Goal: Check status: Check status

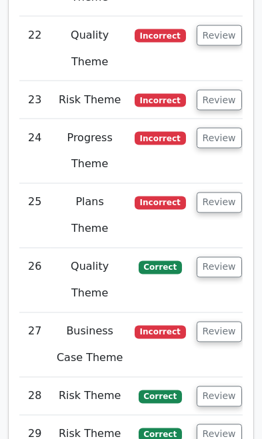
scroll to position [4158, 0]
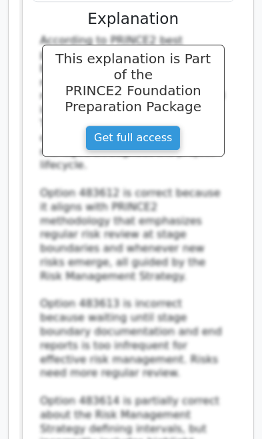
scroll to position [5114, 0]
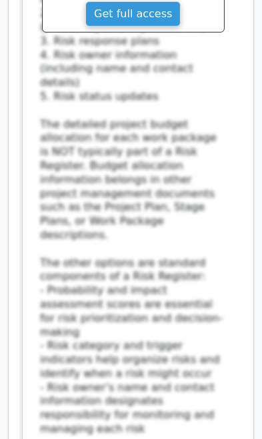
scroll to position [6254, 0]
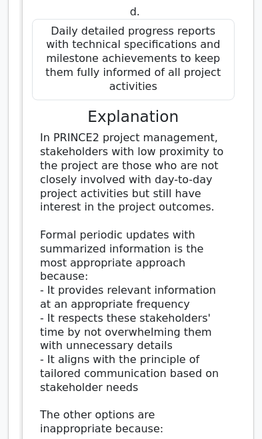
scroll to position [7183, 0]
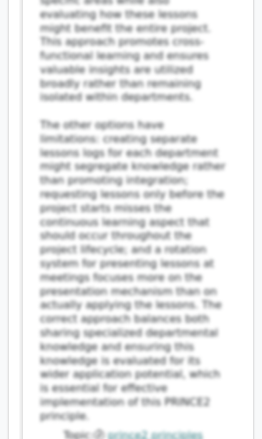
scroll to position [8755, 0]
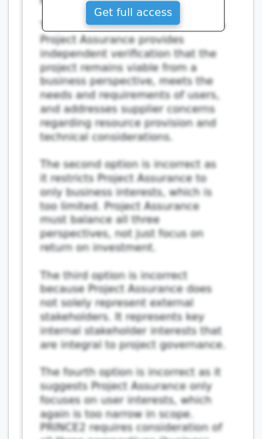
scroll to position [10226, 0]
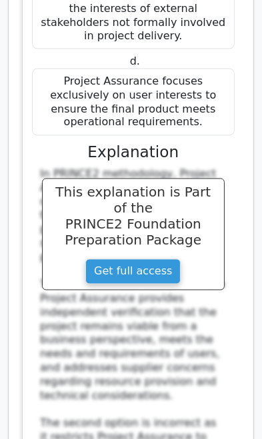
scroll to position [9969, 0]
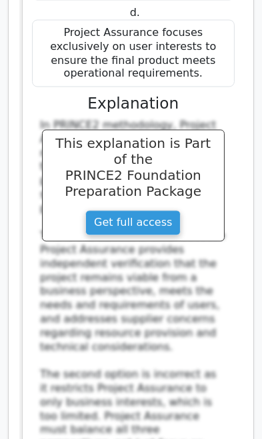
scroll to position [10015, 0]
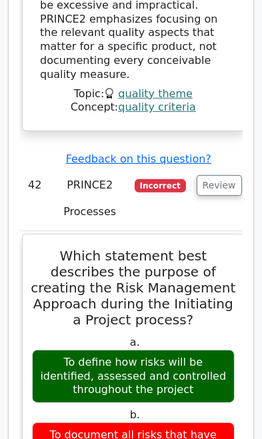
scroll to position [11777, 0]
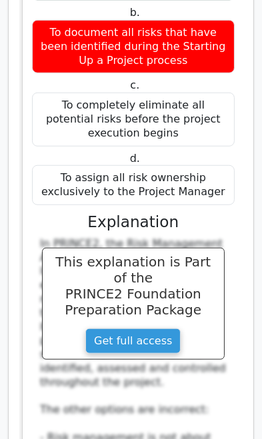
scroll to position [12118, 0]
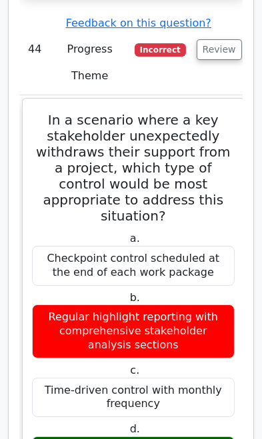
scroll to position [14201, 0]
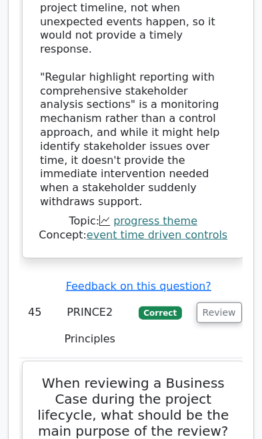
scroll to position [15157, 0]
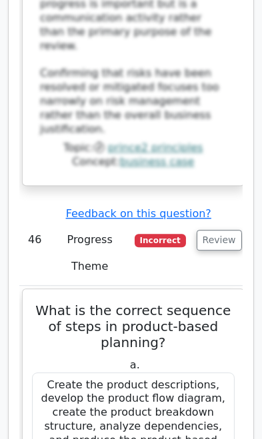
scroll to position [16352, 0]
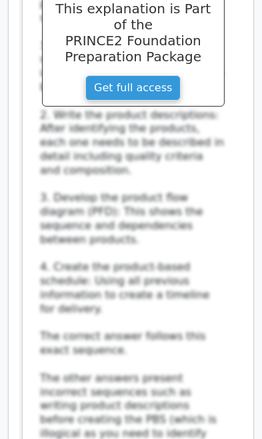
scroll to position [17162, 0]
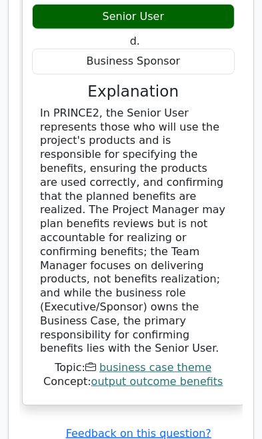
scroll to position [18088, 0]
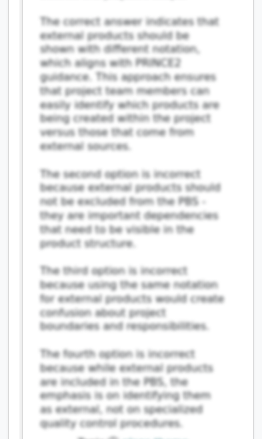
scroll to position [19147, 0]
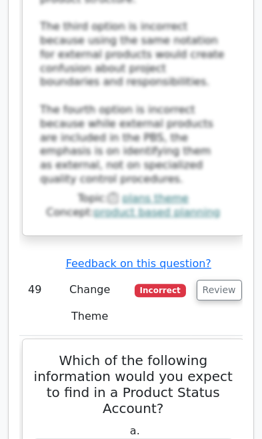
scroll to position [19384, 0]
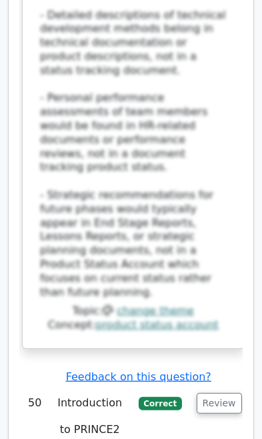
scroll to position [20396, 0]
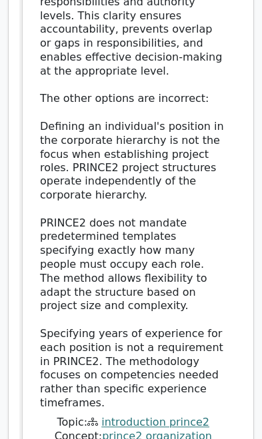
scroll to position [21418, 0]
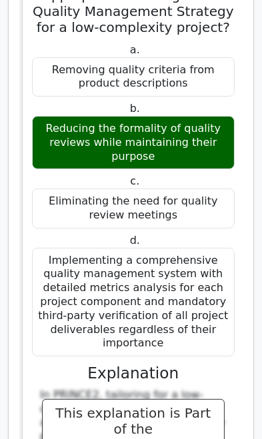
scroll to position [23111, 0]
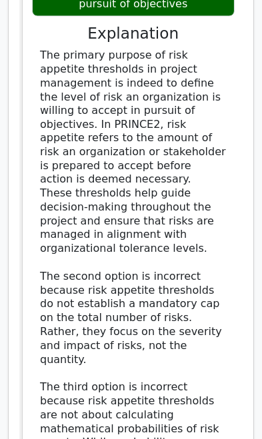
scroll to position [24352, 0]
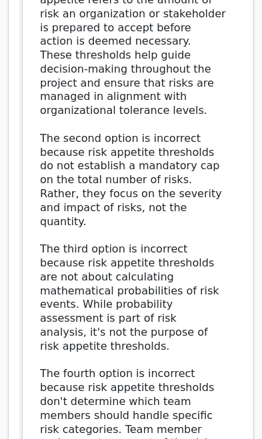
scroll to position [24491, 0]
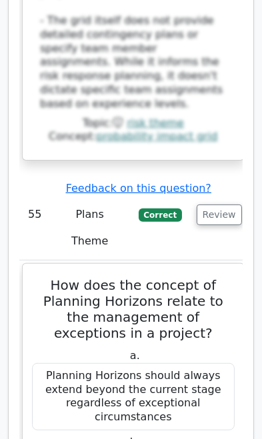
scroll to position [26095, 0]
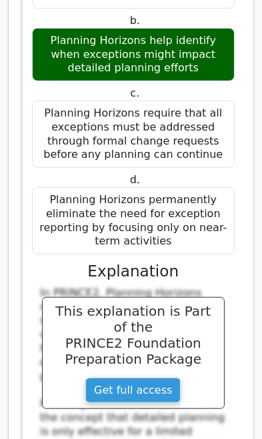
scroll to position [26516, 0]
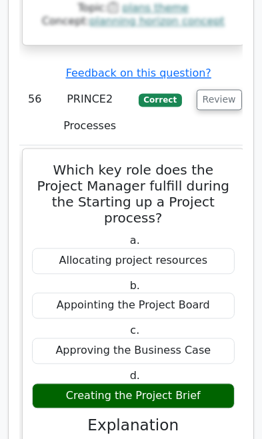
scroll to position [27446, 0]
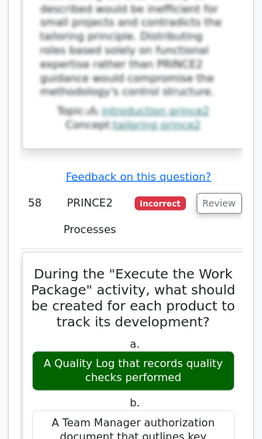
scroll to position [29364, 0]
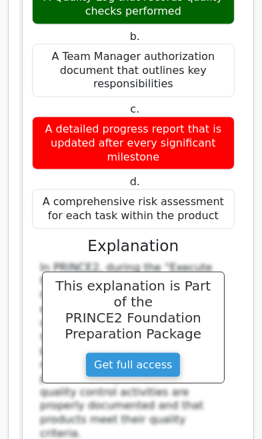
scroll to position [29718, 0]
